Goal: Use online tool/utility

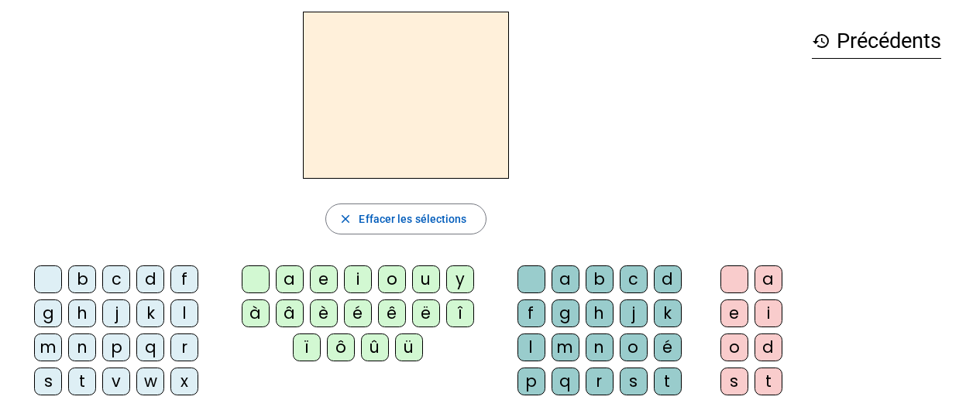
scroll to position [56, 0]
click at [352, 287] on div "i" at bounding box center [358, 280] width 28 height 28
click at [531, 343] on div "l" at bounding box center [531, 349] width 28 height 28
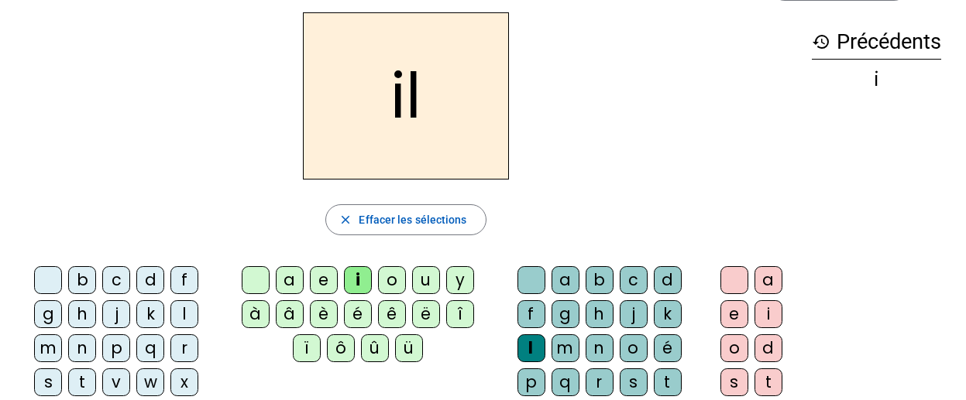
click at [41, 353] on div "m" at bounding box center [48, 349] width 28 height 28
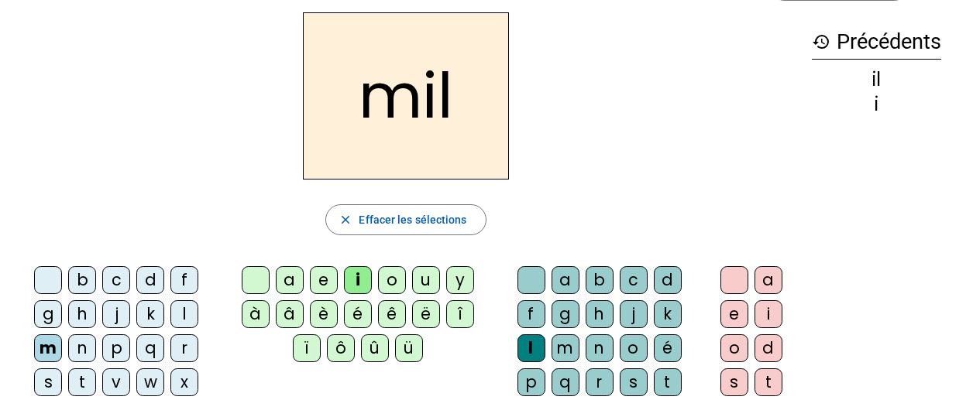
click at [290, 280] on div "a" at bounding box center [290, 280] width 28 height 28
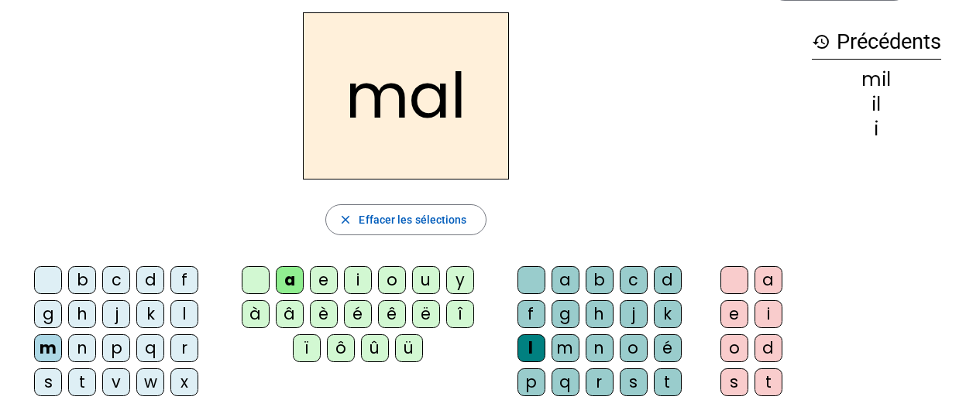
click at [528, 349] on div "l" at bounding box center [531, 349] width 28 height 28
click at [531, 275] on div at bounding box center [531, 280] width 28 height 28
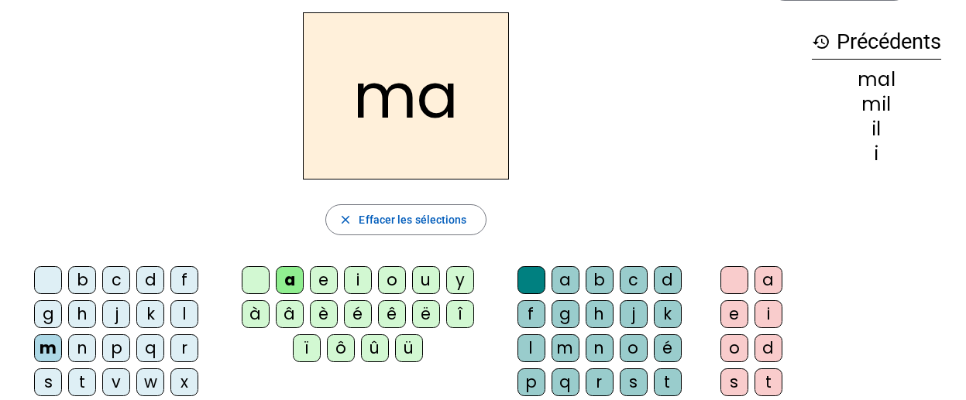
click at [177, 318] on div "l" at bounding box center [184, 314] width 28 height 28
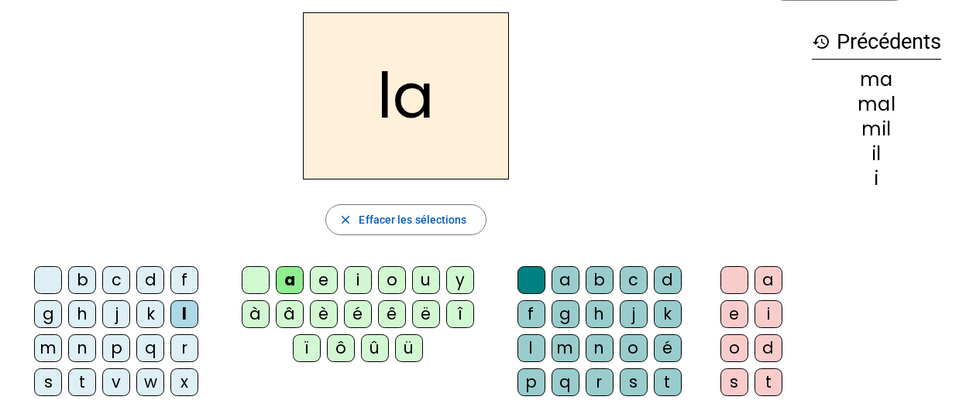
click at [427, 285] on div "u" at bounding box center [426, 280] width 28 height 28
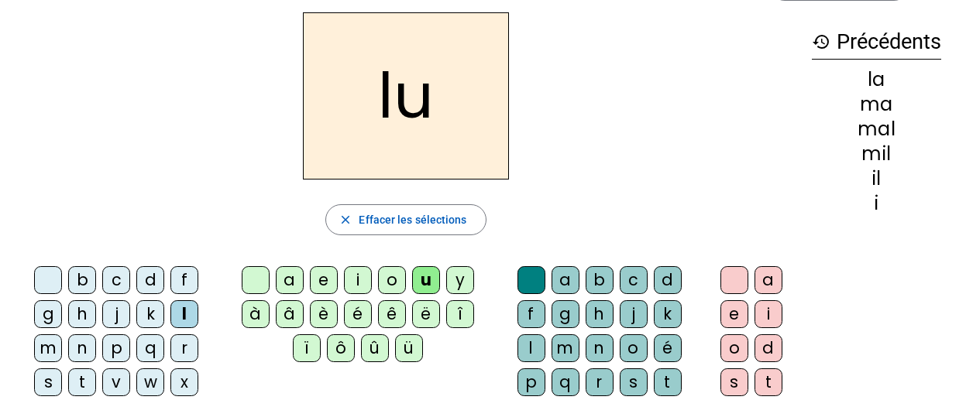
click at [148, 280] on div "d" at bounding box center [150, 280] width 28 height 28
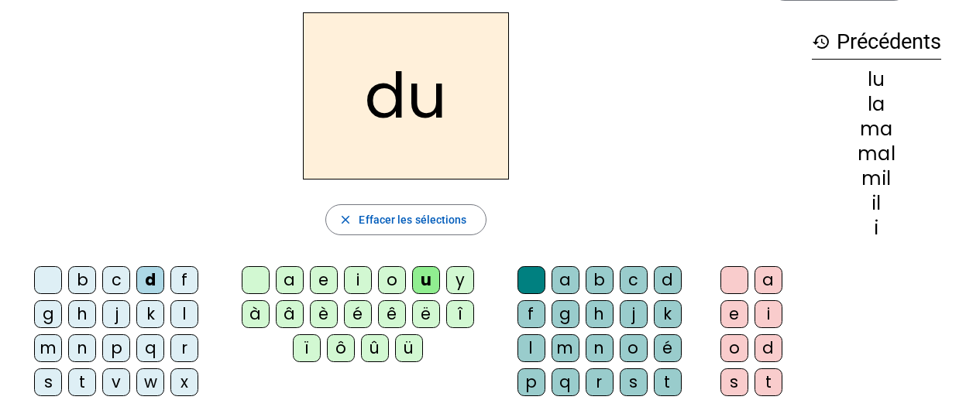
click at [85, 380] on div "t" at bounding box center [82, 383] width 28 height 28
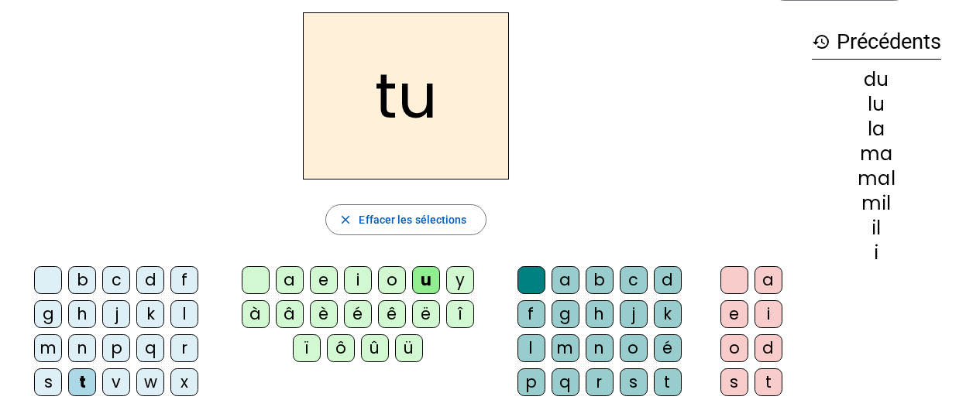
click at [322, 281] on div "e" at bounding box center [324, 280] width 28 height 28
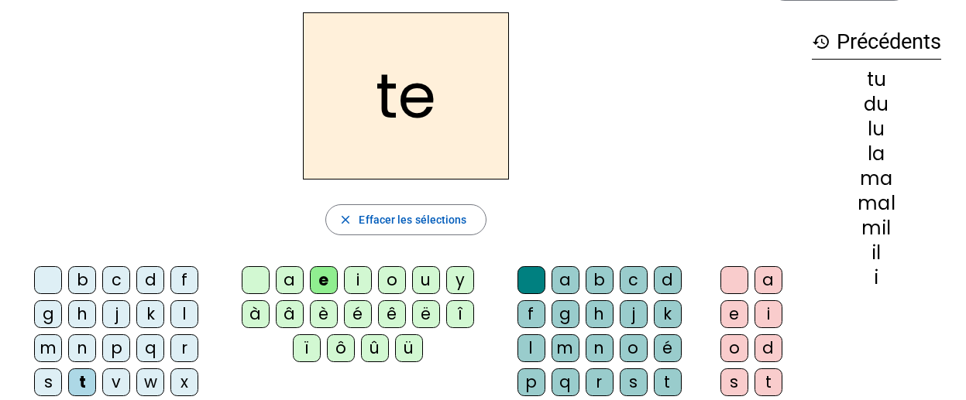
click at [148, 281] on div "d" at bounding box center [150, 280] width 28 height 28
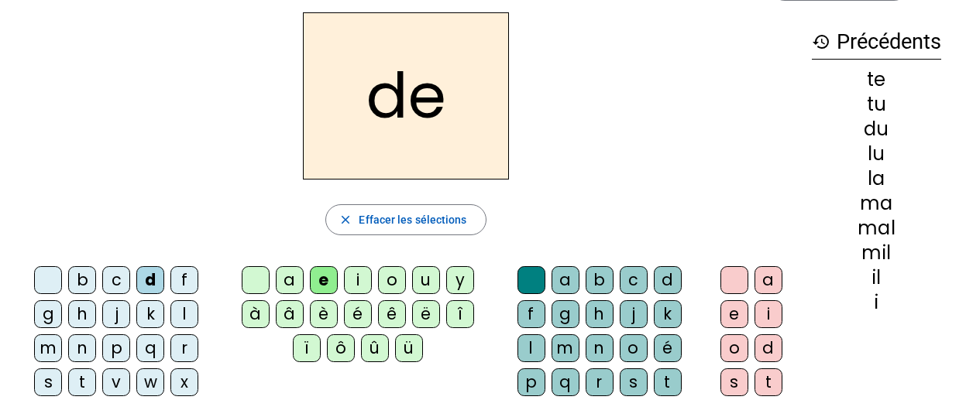
click at [114, 313] on div "j" at bounding box center [116, 314] width 28 height 28
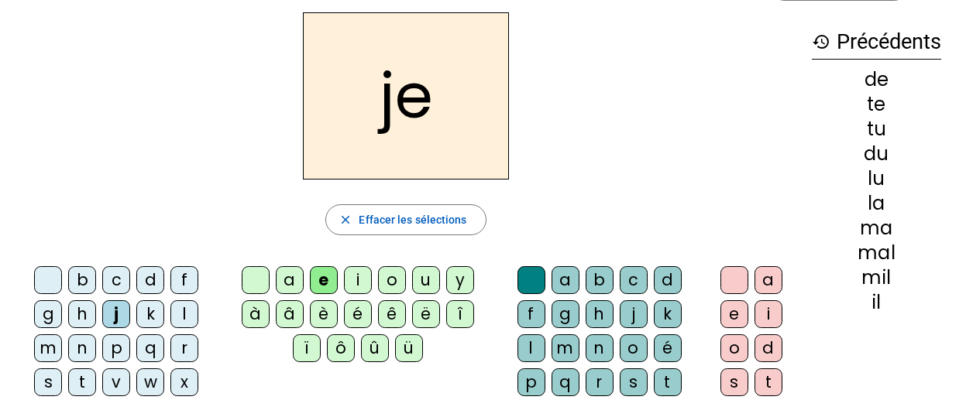
drag, startPoint x: 908, startPoint y: 193, endPoint x: 877, endPoint y: 211, distance: 36.8
click at [877, 211] on div "de te tu du lu la ma mal mil il" at bounding box center [876, 191] width 129 height 242
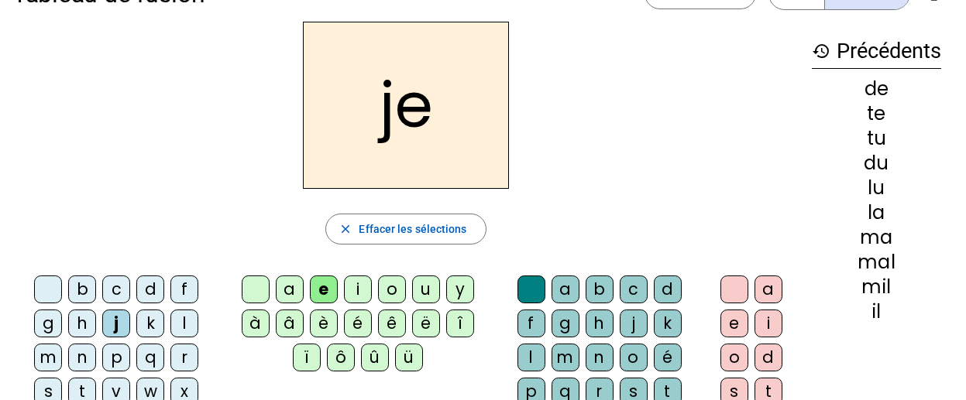
scroll to position [46, 0]
click at [814, 57] on mat-icon "history" at bounding box center [821, 52] width 19 height 19
click at [820, 51] on mat-icon "history" at bounding box center [821, 52] width 19 height 19
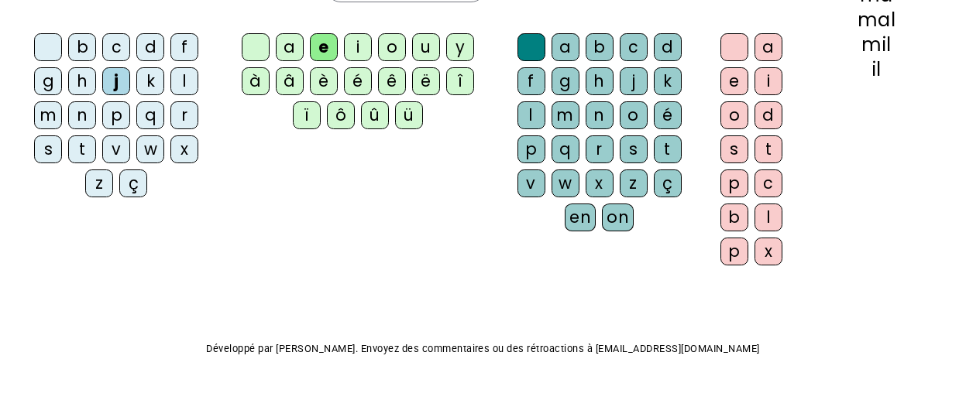
scroll to position [0, 0]
